Goal: Navigation & Orientation: Find specific page/section

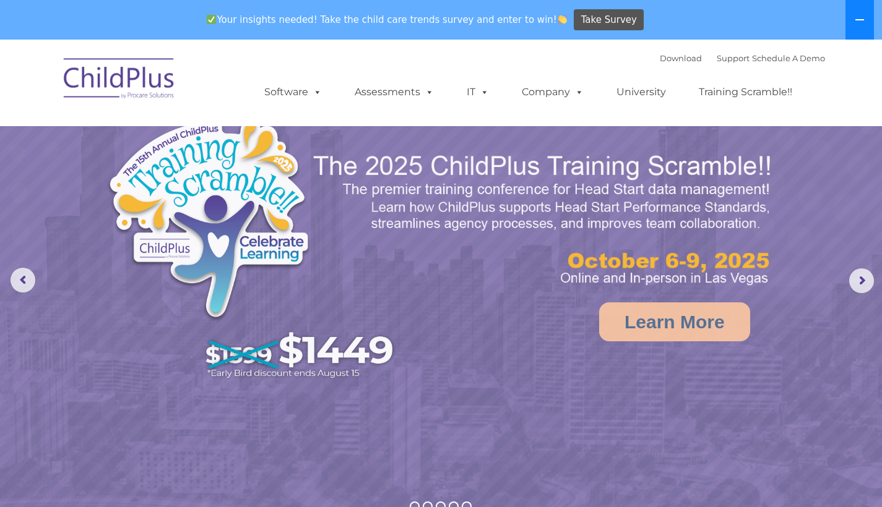
select select "MEDIUM"
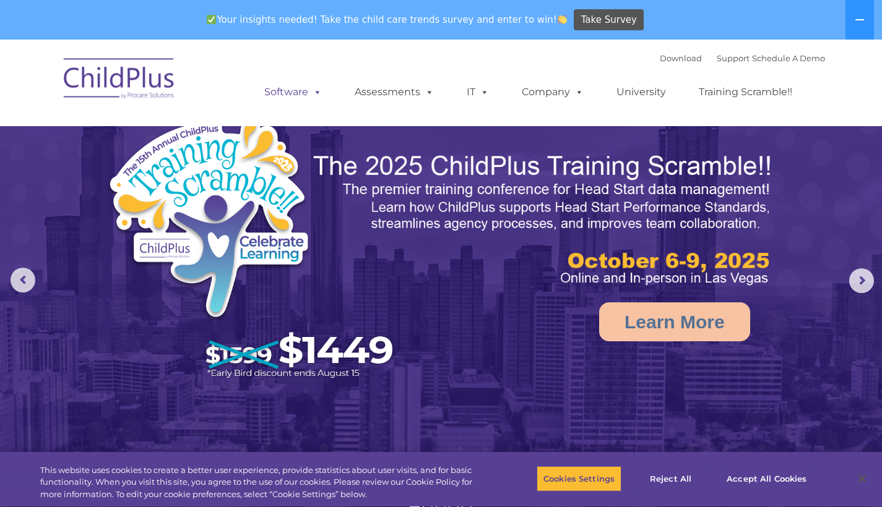
click at [324, 103] on link "Software" at bounding box center [293, 92] width 82 height 25
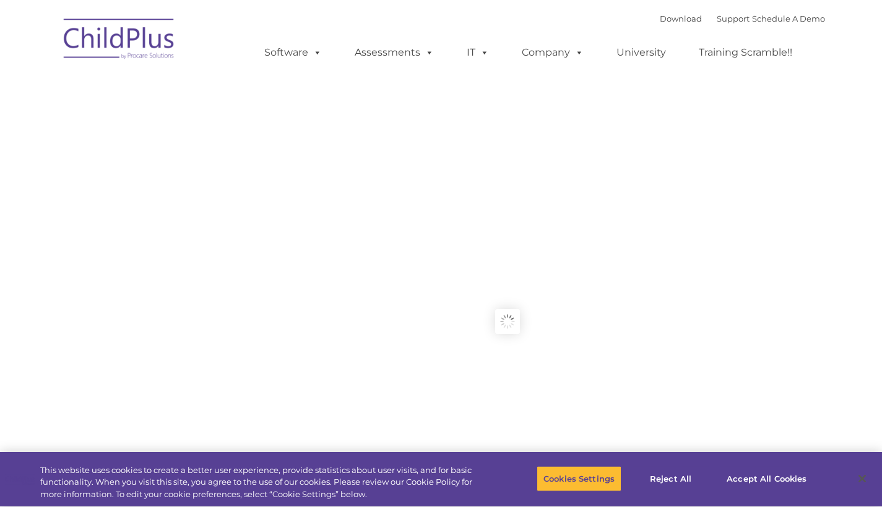
type input ""
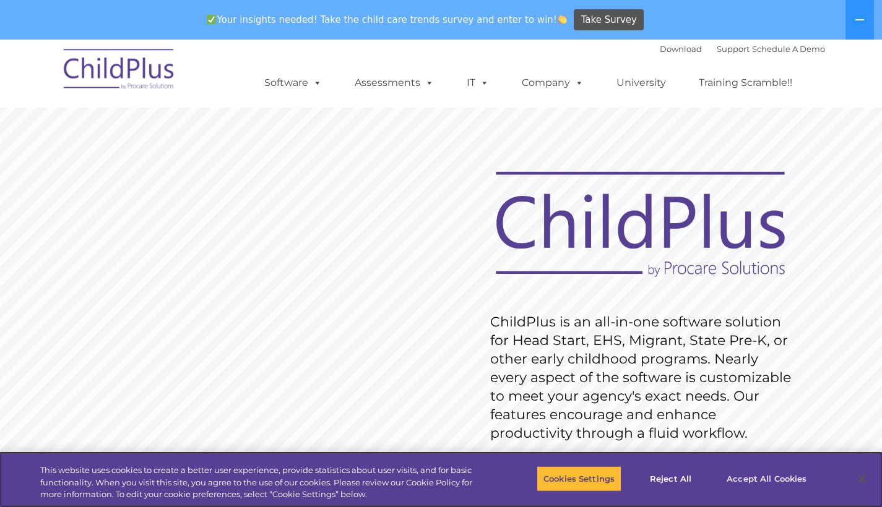
click at [762, 471] on button "Accept All Cookies" at bounding box center [766, 479] width 93 height 26
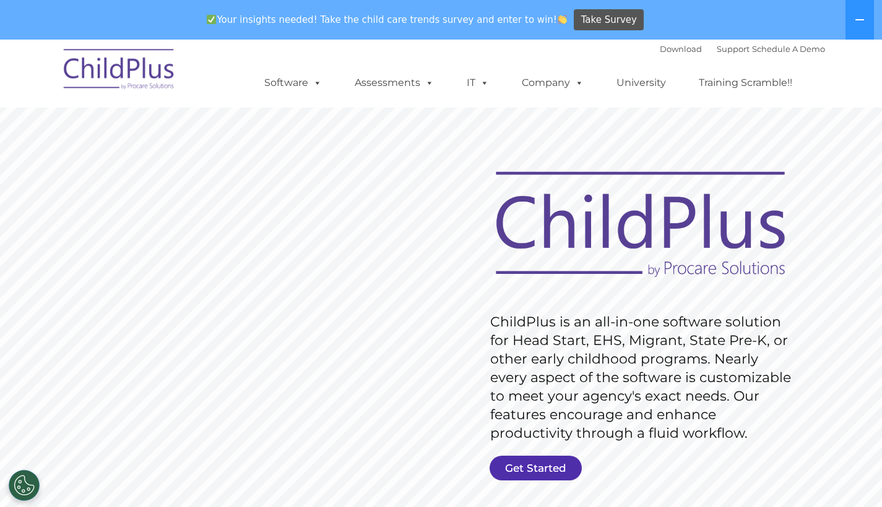
click at [566, 471] on link "Get Started" at bounding box center [535, 468] width 92 height 25
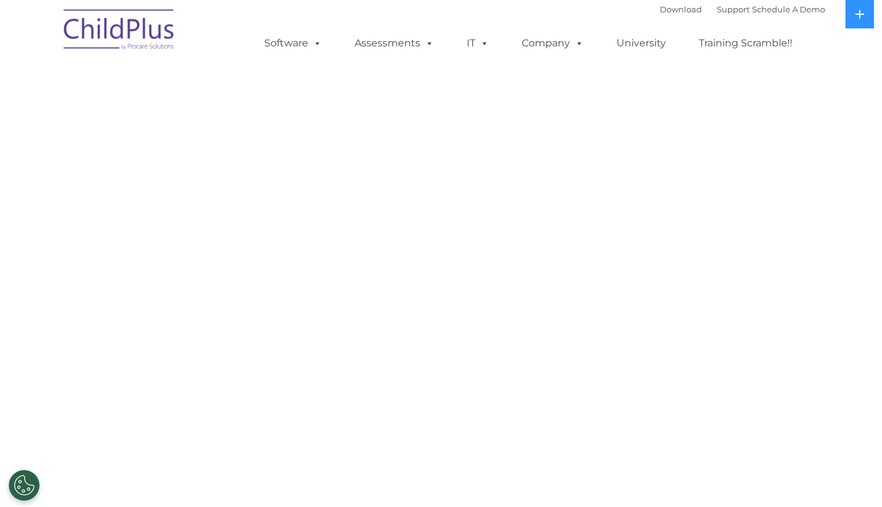
select select "MEDIUM"
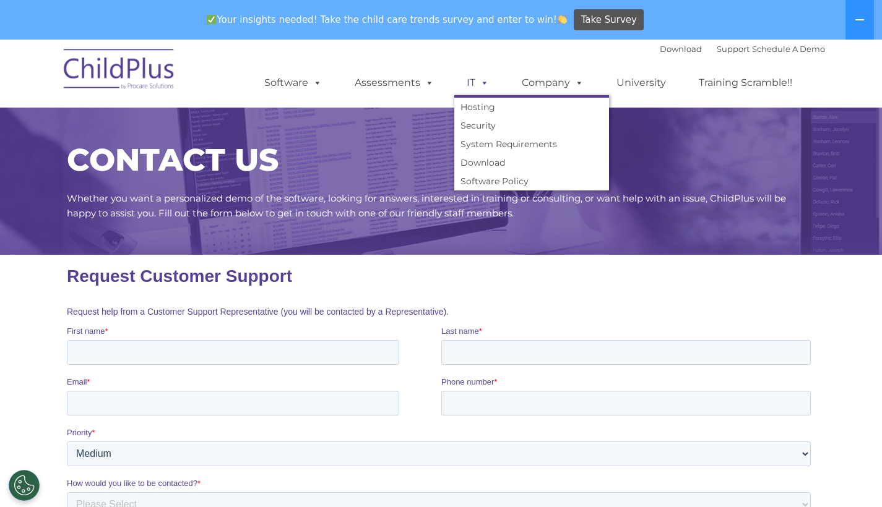
click at [484, 78] on span at bounding box center [482, 83] width 14 height 12
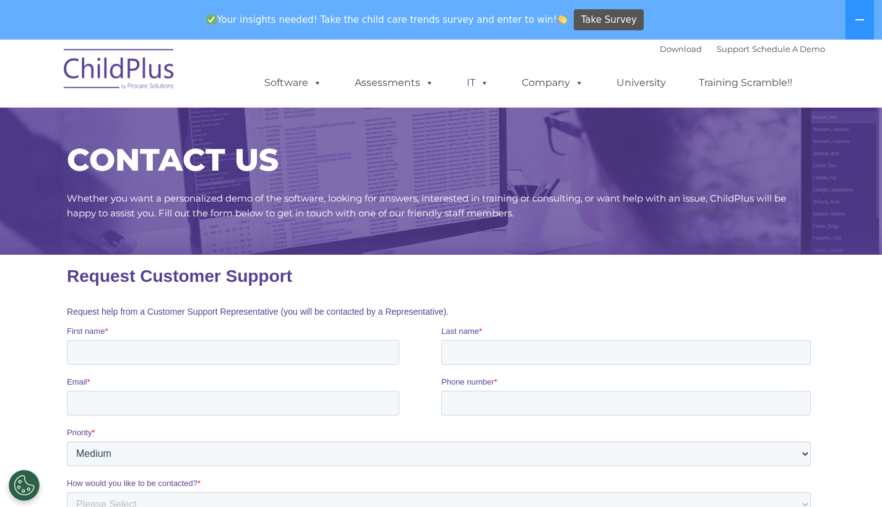
click at [479, 80] on span at bounding box center [482, 83] width 14 height 12
